Goal: Information Seeking & Learning: Learn about a topic

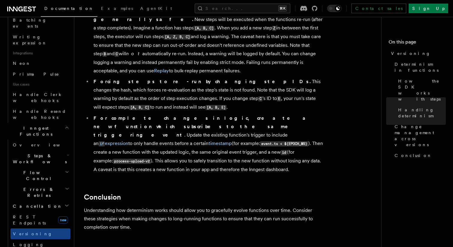
scroll to position [365, 0]
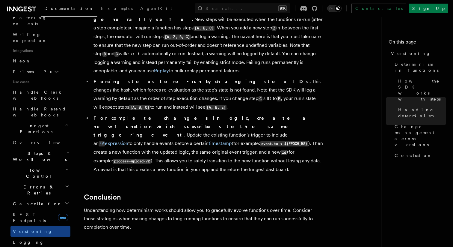
click at [38, 164] on h2 "Flow Control" at bounding box center [40, 172] width 60 height 17
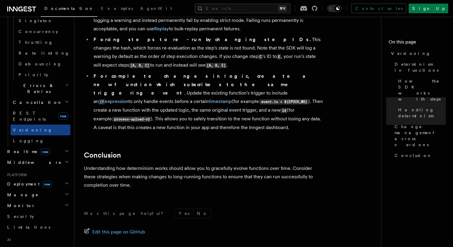
scroll to position [481, 0]
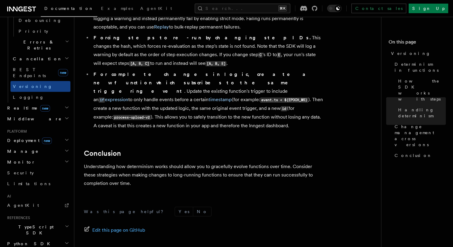
scroll to position [594, 0]
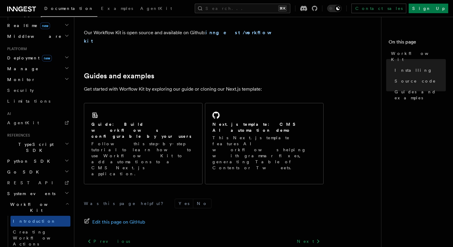
scroll to position [390, 0]
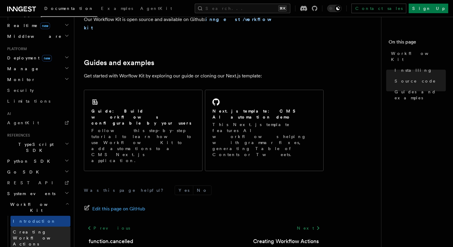
click at [46, 229] on span "Creating Workflow Actions" at bounding box center [39, 237] width 52 height 17
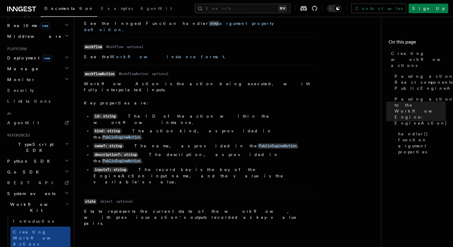
scroll to position [877, 0]
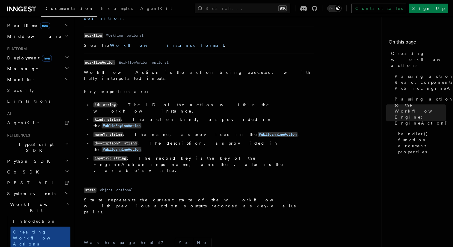
click at [56, 199] on h2 "Workflow Kit" at bounding box center [38, 207] width 66 height 17
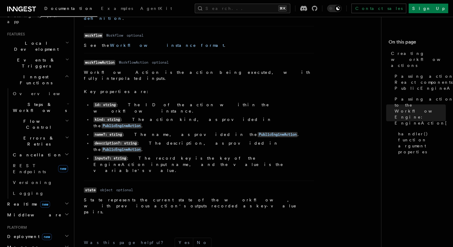
scroll to position [116, 0]
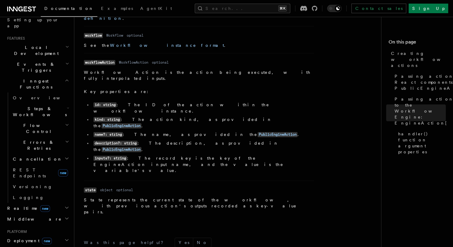
click at [37, 120] on h2 "Flow Control" at bounding box center [40, 128] width 60 height 17
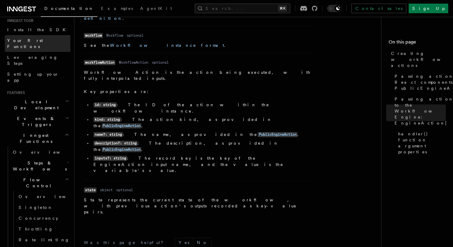
scroll to position [77, 0]
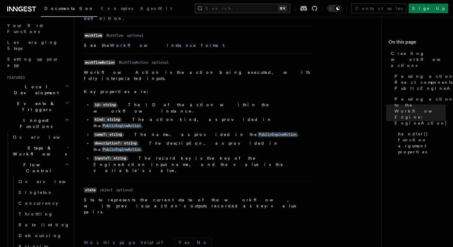
click at [32, 98] on h2 "Events & Triggers" at bounding box center [38, 106] width 66 height 17
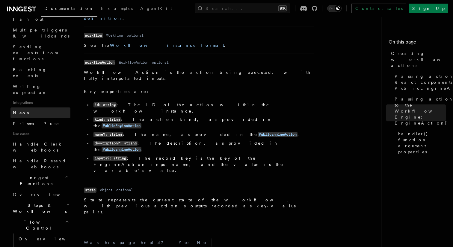
scroll to position [316, 0]
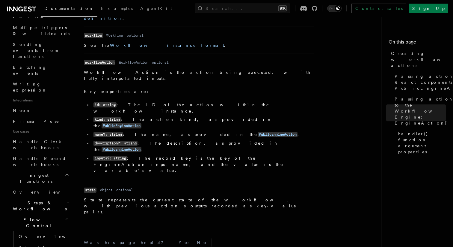
click at [39, 200] on span "Steps & Workflows" at bounding box center [38, 206] width 56 height 12
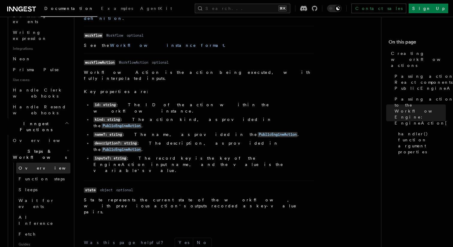
scroll to position [368, 0]
click at [29, 187] on span "Sleeps" at bounding box center [28, 189] width 19 height 5
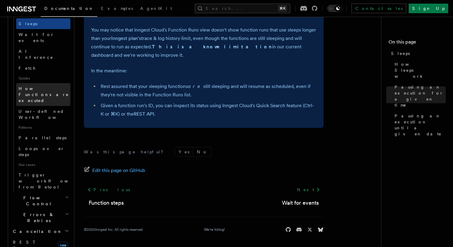
scroll to position [251, 0]
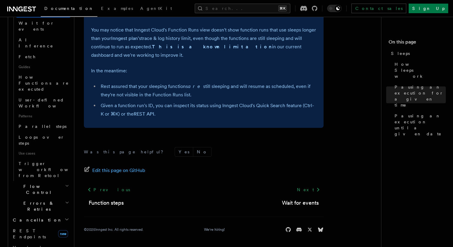
click at [27, 183] on span "Flow Control" at bounding box center [37, 189] width 55 height 12
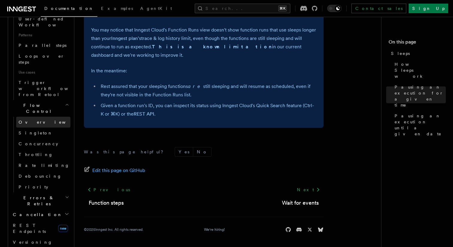
scroll to position [335, 0]
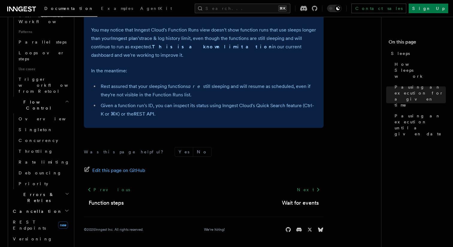
click at [39, 191] on span "Errors & Retries" at bounding box center [37, 197] width 55 height 12
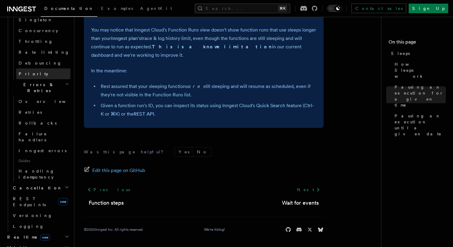
scroll to position [449, 0]
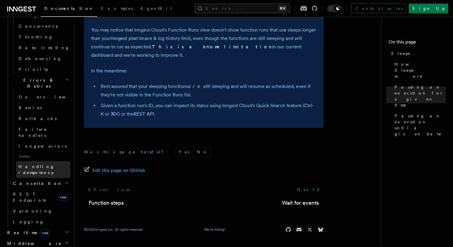
click at [35, 164] on span "Handling idempotency" at bounding box center [37, 169] width 36 height 11
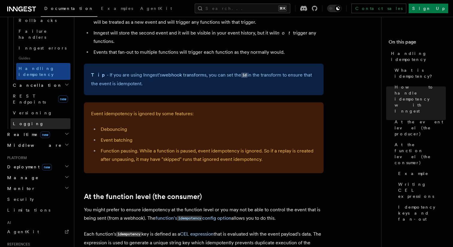
scroll to position [277, 0]
click at [53, 128] on h2 "Realtime new" at bounding box center [38, 133] width 66 height 11
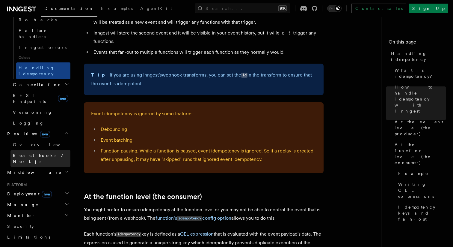
click at [43, 153] on span "React hooks / Next.js" at bounding box center [39, 158] width 53 height 11
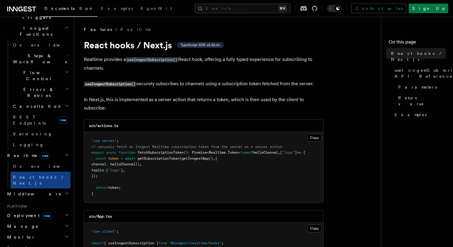
scroll to position [169, 0]
click at [64, 212] on icon "button" at bounding box center [66, 214] width 5 height 5
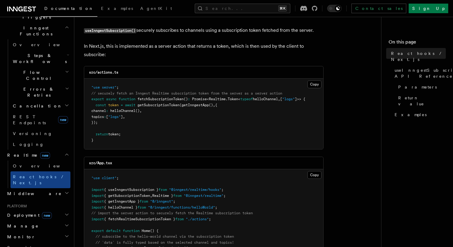
scroll to position [53, 0]
click at [35, 160] on link "Overview" at bounding box center [40, 165] width 60 height 11
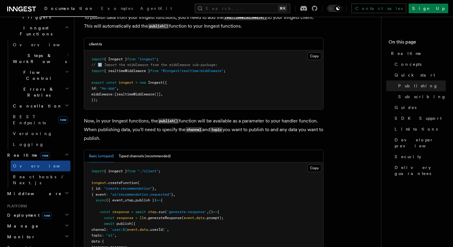
scroll to position [429, 0]
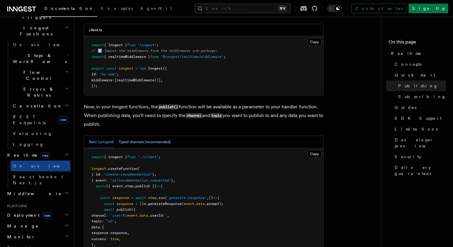
click at [136, 144] on button "Typed channels (recommended)" at bounding box center [145, 142] width 52 height 12
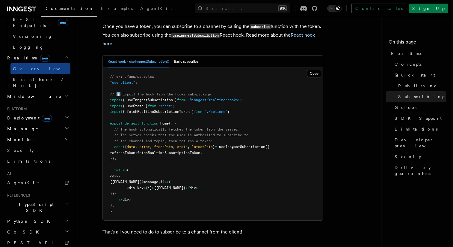
scroll to position [1178, 0]
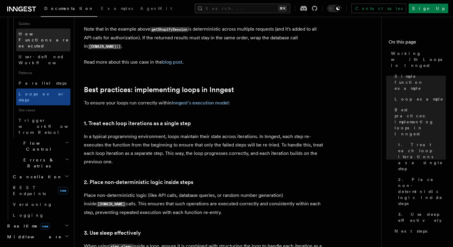
scroll to position [301, 0]
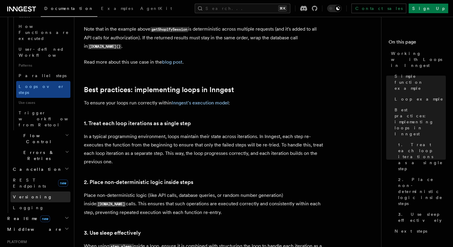
click at [37, 191] on link "Versioning" at bounding box center [40, 196] width 60 height 11
